Goal: Task Accomplishment & Management: Use online tool/utility

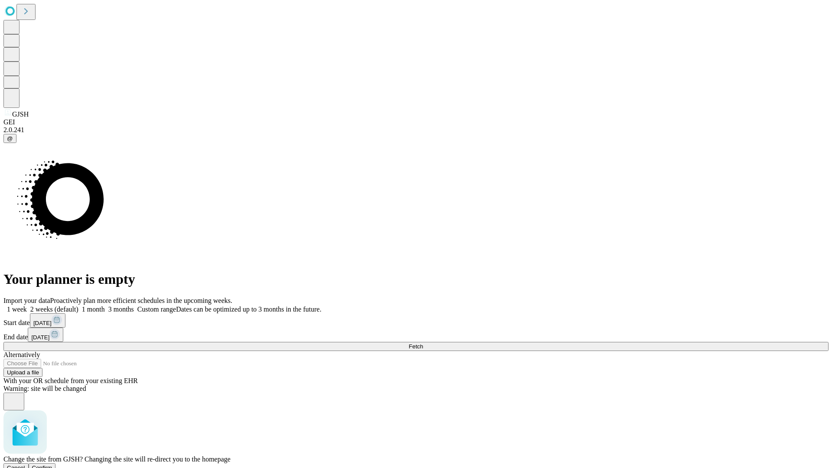
click at [52, 464] on span "Confirm" at bounding box center [42, 467] width 20 height 6
click at [78, 305] on label "2 weeks (default)" at bounding box center [53, 308] width 52 height 7
click at [423, 343] on span "Fetch" at bounding box center [415, 346] width 14 height 6
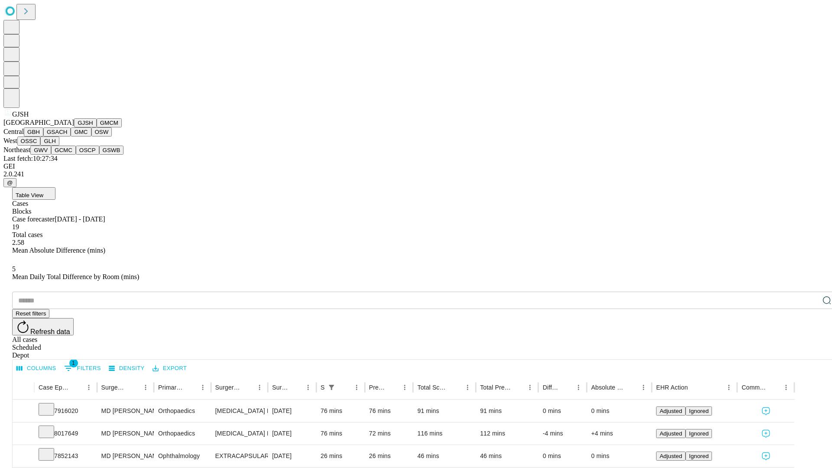
click at [97, 127] on button "GMCM" at bounding box center [109, 122] width 25 height 9
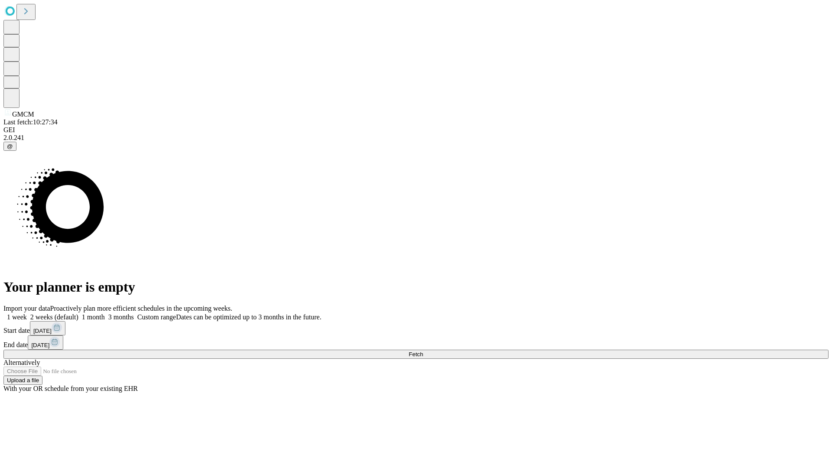
click at [78, 313] on label "2 weeks (default)" at bounding box center [53, 316] width 52 height 7
click at [423, 351] on span "Fetch" at bounding box center [415, 354] width 14 height 6
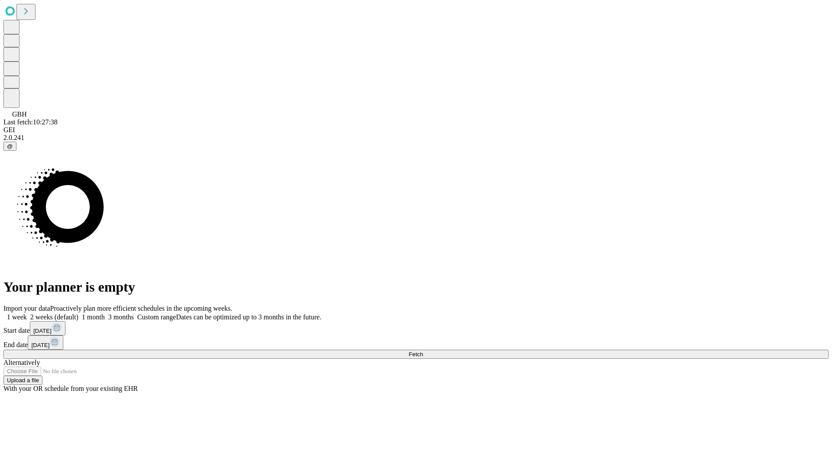
click at [78, 313] on label "2 weeks (default)" at bounding box center [53, 316] width 52 height 7
click at [423, 351] on span "Fetch" at bounding box center [415, 354] width 14 height 6
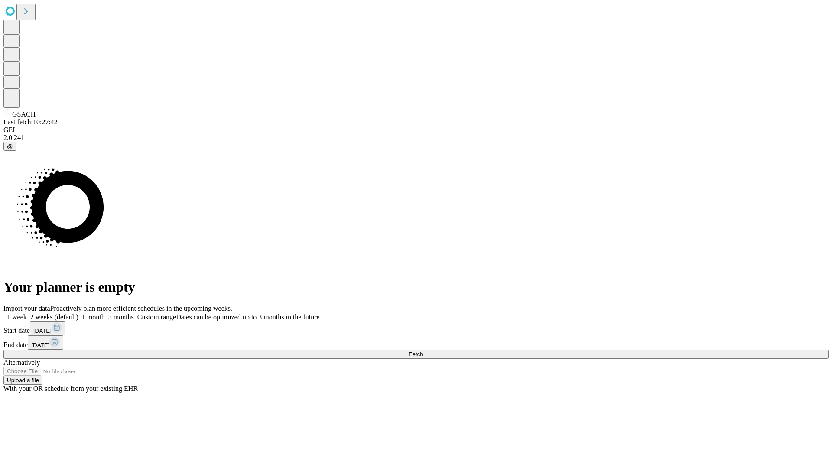
click at [78, 313] on label "2 weeks (default)" at bounding box center [53, 316] width 52 height 7
click at [423, 351] on span "Fetch" at bounding box center [415, 354] width 14 height 6
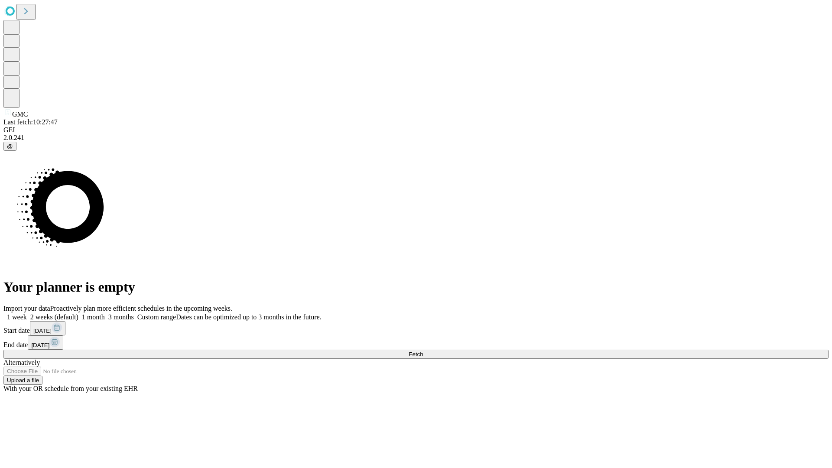
click at [423, 351] on span "Fetch" at bounding box center [415, 354] width 14 height 6
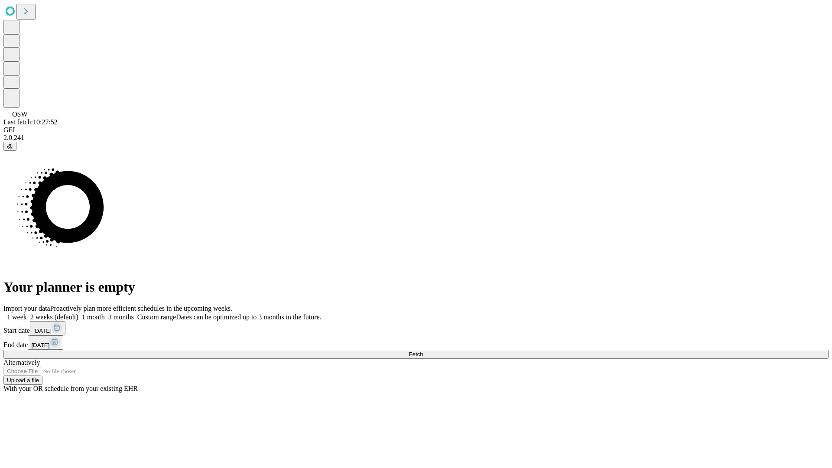
click at [423, 351] on span "Fetch" at bounding box center [415, 354] width 14 height 6
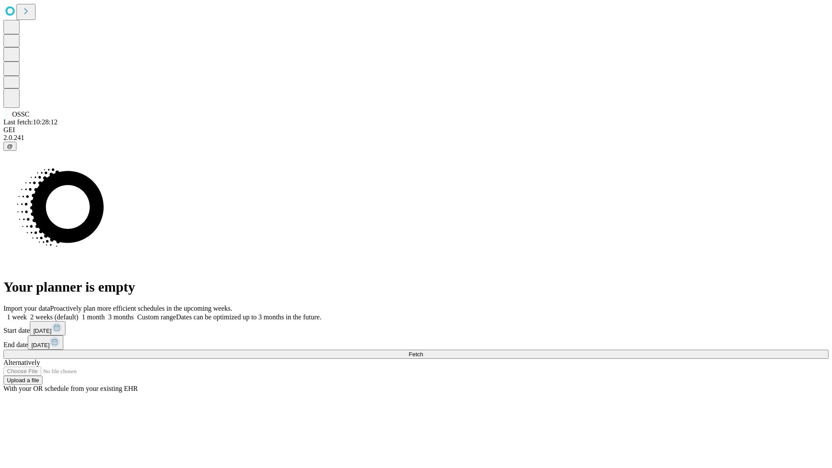
click at [78, 313] on label "2 weeks (default)" at bounding box center [53, 316] width 52 height 7
click at [423, 351] on span "Fetch" at bounding box center [415, 354] width 14 height 6
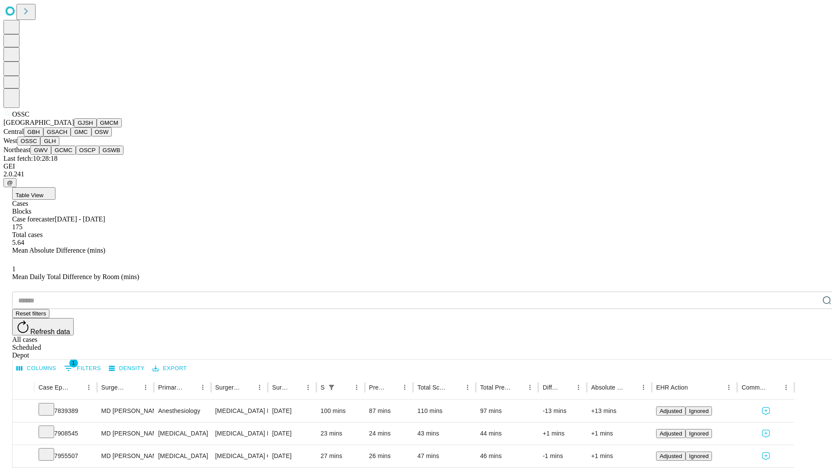
click at [59, 146] on button "GLH" at bounding box center [49, 140] width 19 height 9
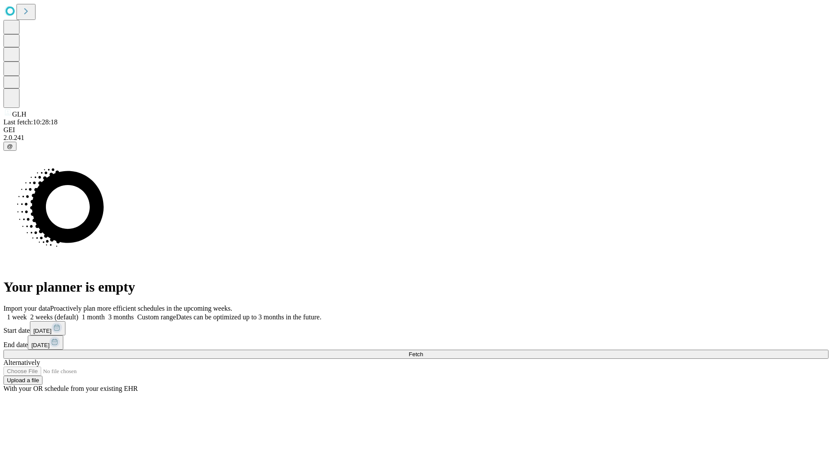
click at [78, 313] on label "2 weeks (default)" at bounding box center [53, 316] width 52 height 7
click at [423, 351] on span "Fetch" at bounding box center [415, 354] width 14 height 6
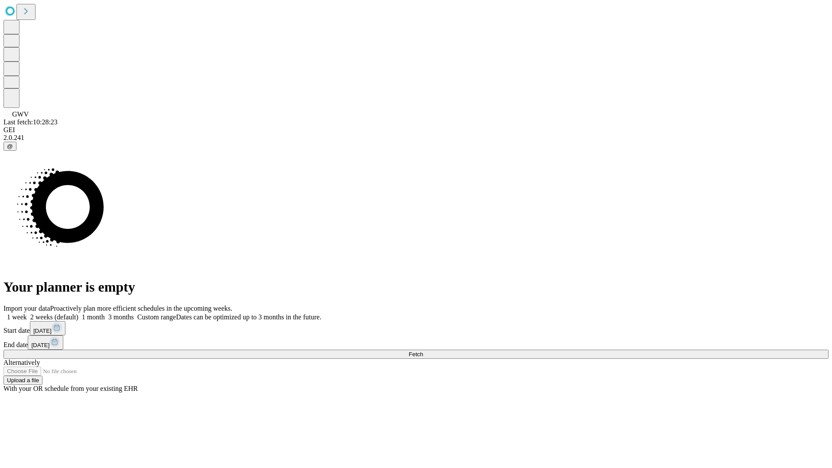
click at [78, 313] on label "2 weeks (default)" at bounding box center [53, 316] width 52 height 7
click at [423, 351] on span "Fetch" at bounding box center [415, 354] width 14 height 6
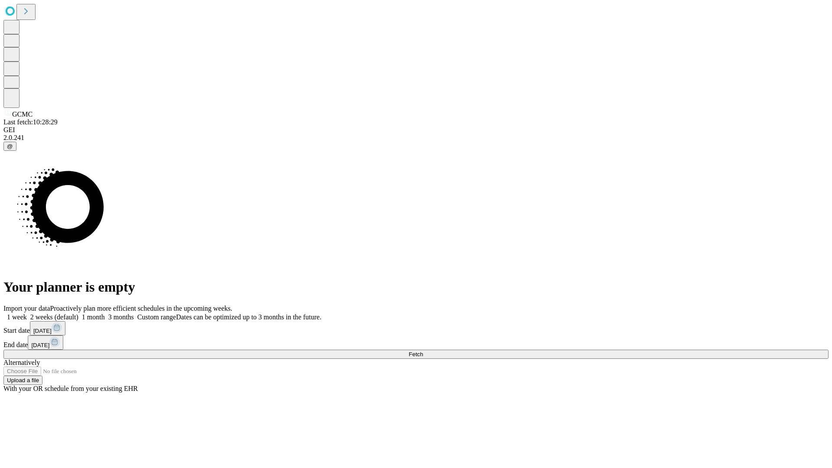
click at [78, 313] on label "2 weeks (default)" at bounding box center [53, 316] width 52 height 7
click at [423, 351] on span "Fetch" at bounding box center [415, 354] width 14 height 6
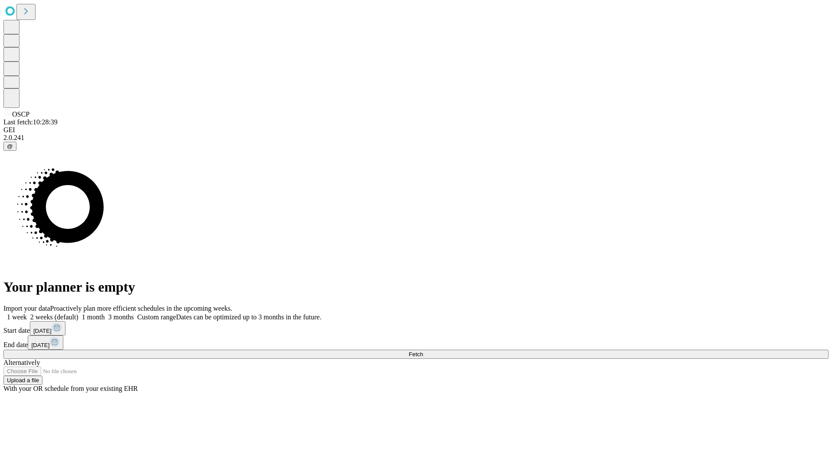
click at [78, 313] on label "2 weeks (default)" at bounding box center [53, 316] width 52 height 7
click at [423, 351] on span "Fetch" at bounding box center [415, 354] width 14 height 6
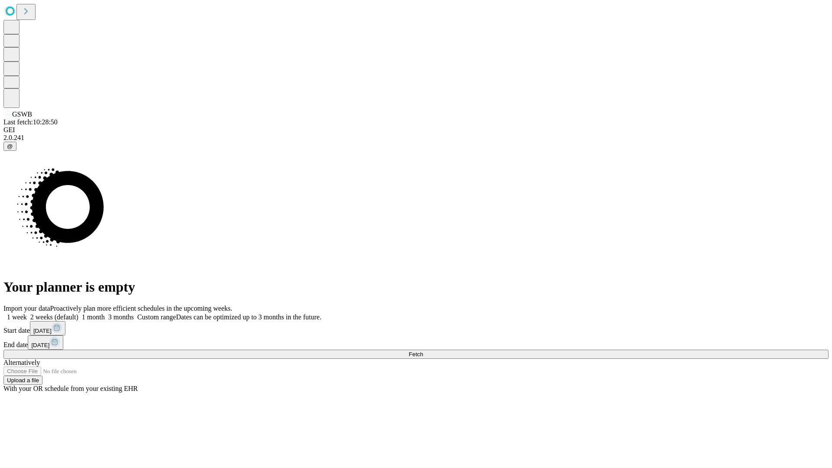
click at [78, 313] on label "2 weeks (default)" at bounding box center [53, 316] width 52 height 7
click at [423, 351] on span "Fetch" at bounding box center [415, 354] width 14 height 6
